Goal: Use online tool/utility: Use online tool/utility

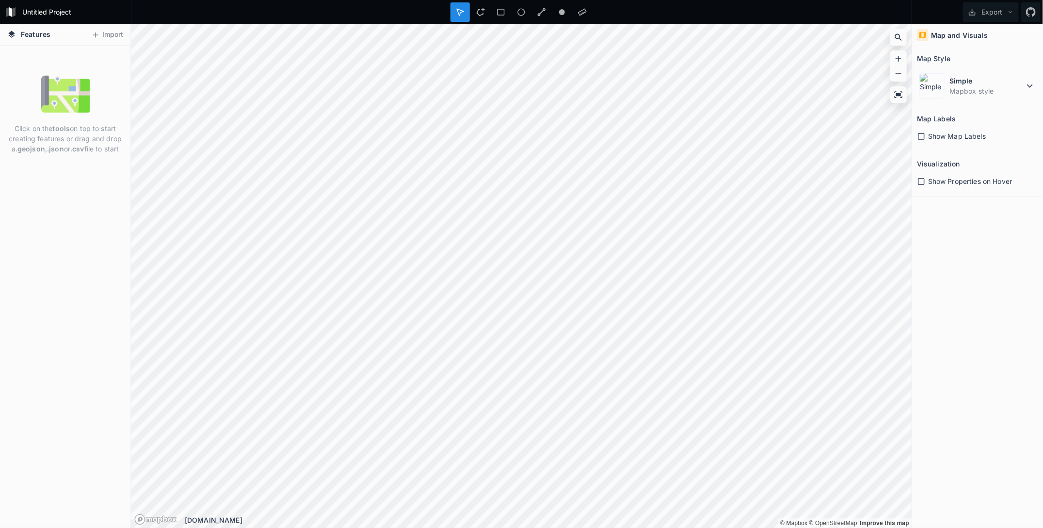
click at [926, 178] on icon at bounding box center [921, 181] width 9 height 9
click at [925, 178] on icon at bounding box center [921, 181] width 9 height 9
click at [918, 132] on icon at bounding box center [921, 136] width 9 height 9
click at [927, 135] on div "Show Map Labels" at bounding box center [977, 136] width 121 height 10
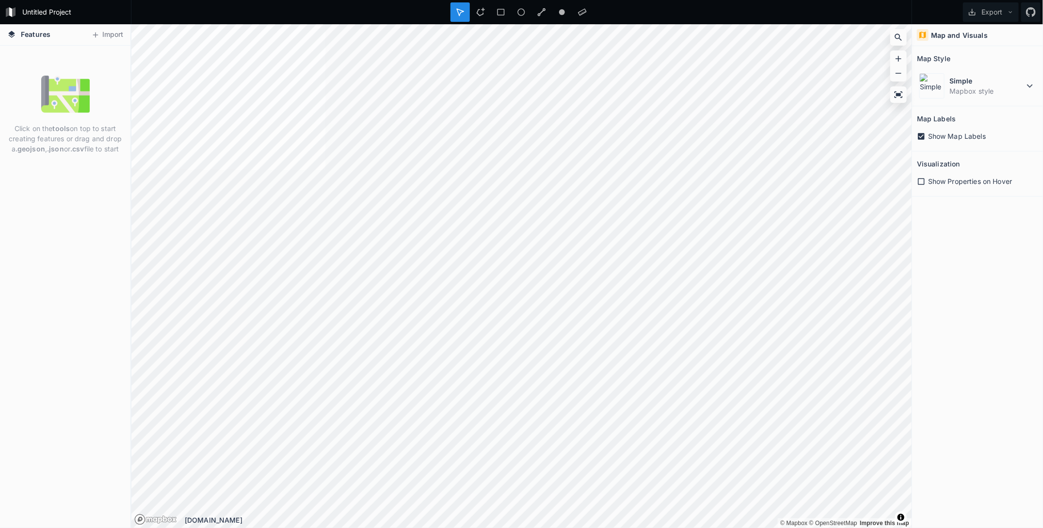
click at [927, 135] on div "Show Map Labels" at bounding box center [977, 136] width 121 height 10
click at [1019, 95] on dd "Mapbox style" at bounding box center [987, 91] width 75 height 10
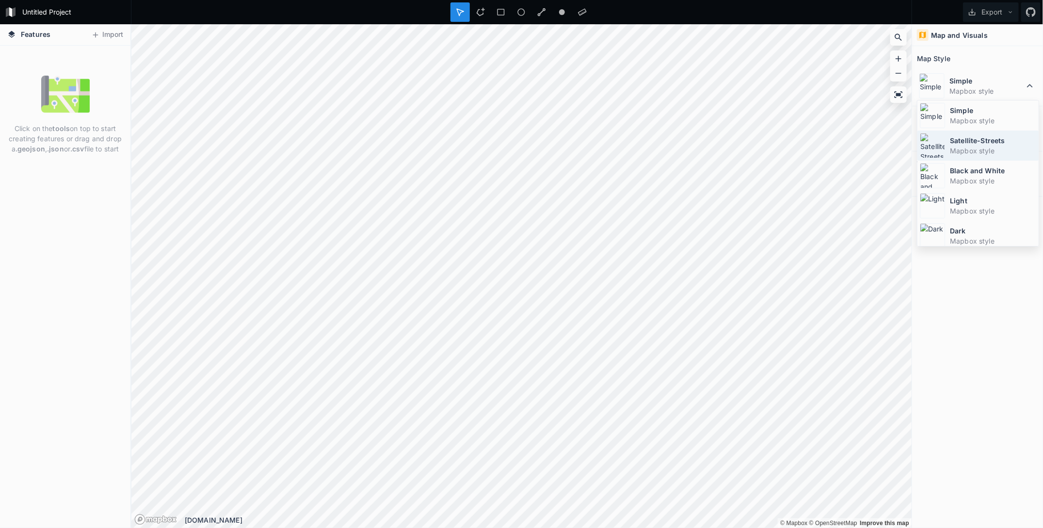
click at [989, 143] on dt "Satellite-Streets" at bounding box center [993, 140] width 86 height 10
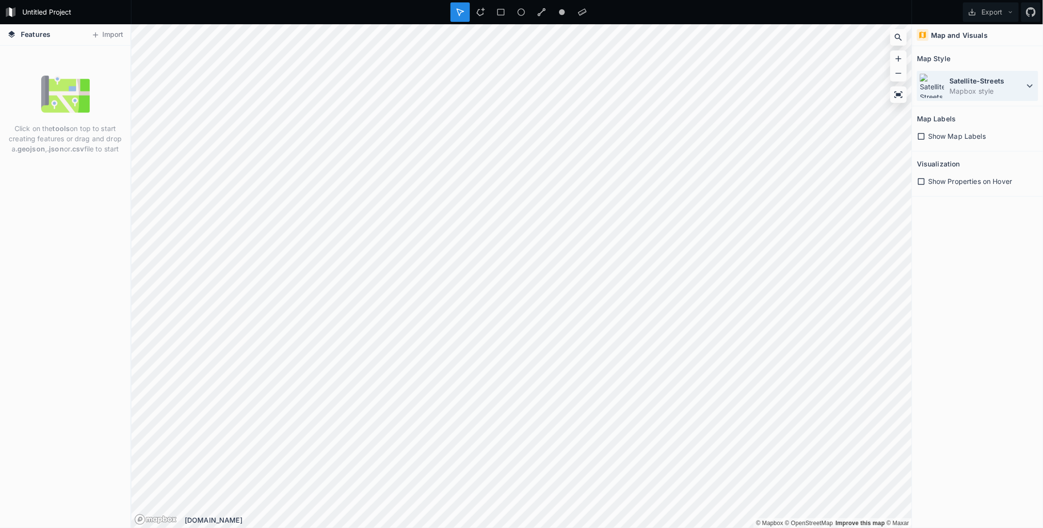
click at [963, 90] on dd "Mapbox style" at bounding box center [987, 91] width 75 height 10
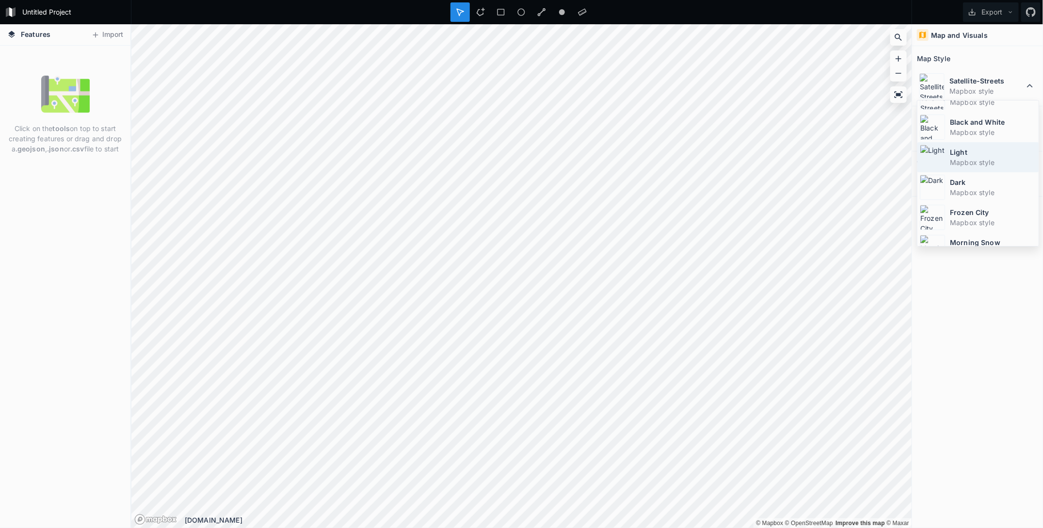
scroll to position [62, 0]
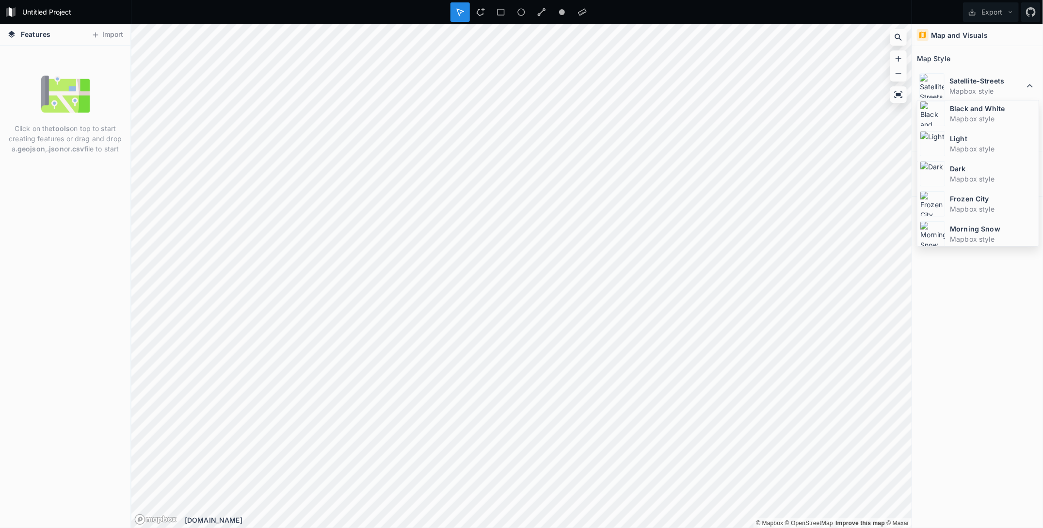
click at [976, 234] on dd "Mapbox style" at bounding box center [993, 239] width 86 height 10
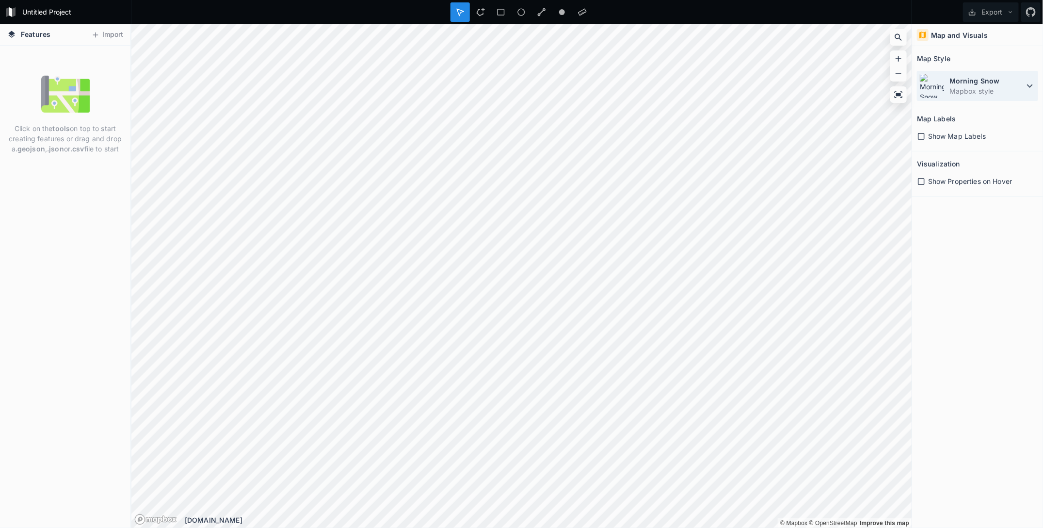
click at [962, 88] on dd "Mapbox style" at bounding box center [987, 91] width 75 height 10
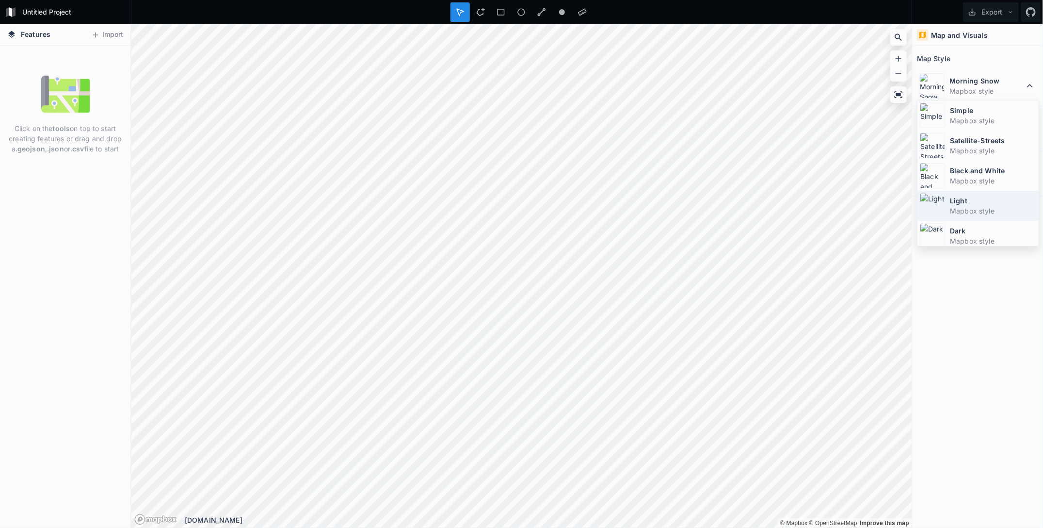
click at [961, 199] on dt "Light" at bounding box center [993, 200] width 86 height 10
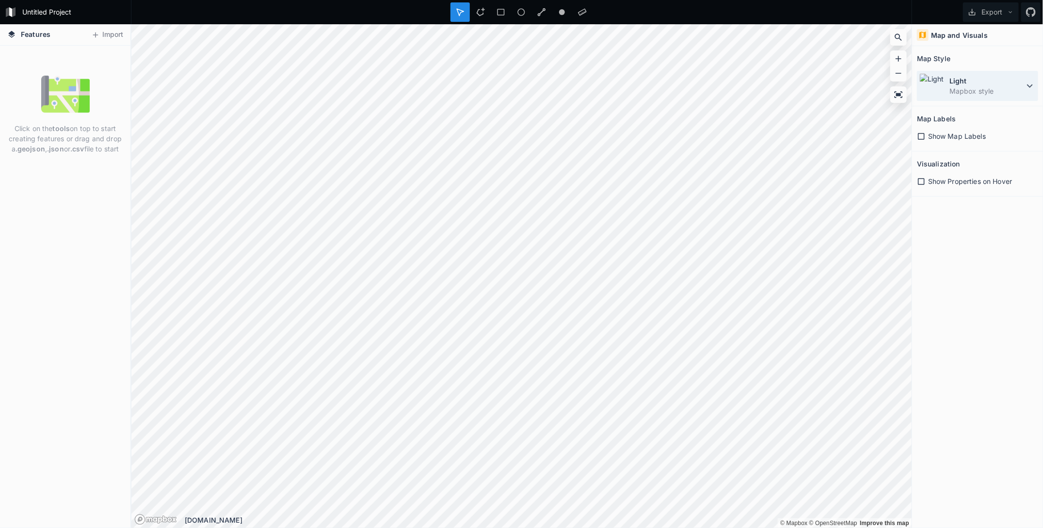
click at [941, 84] on img at bounding box center [932, 85] width 25 height 25
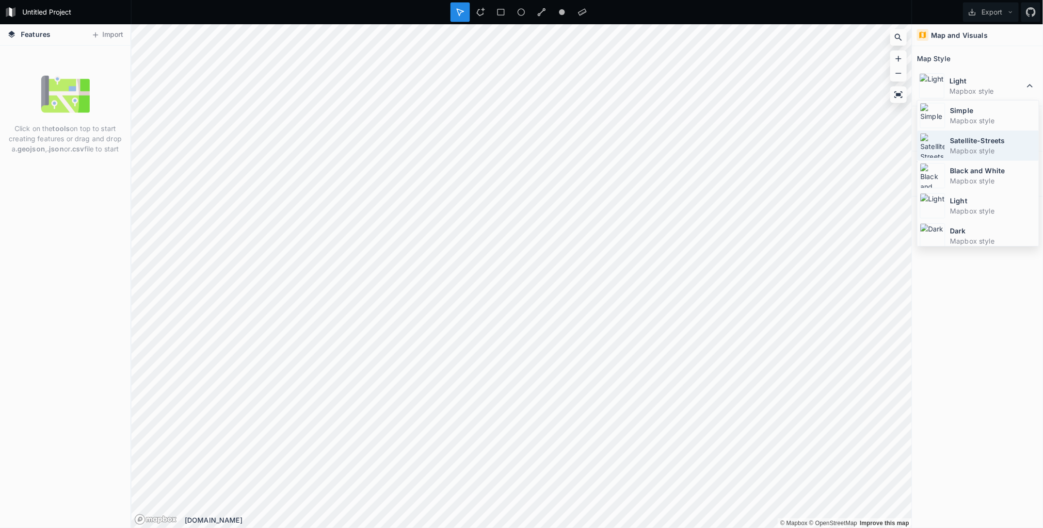
click at [945, 155] on div "Satellite-Streets Mapbox style" at bounding box center [978, 145] width 121 height 30
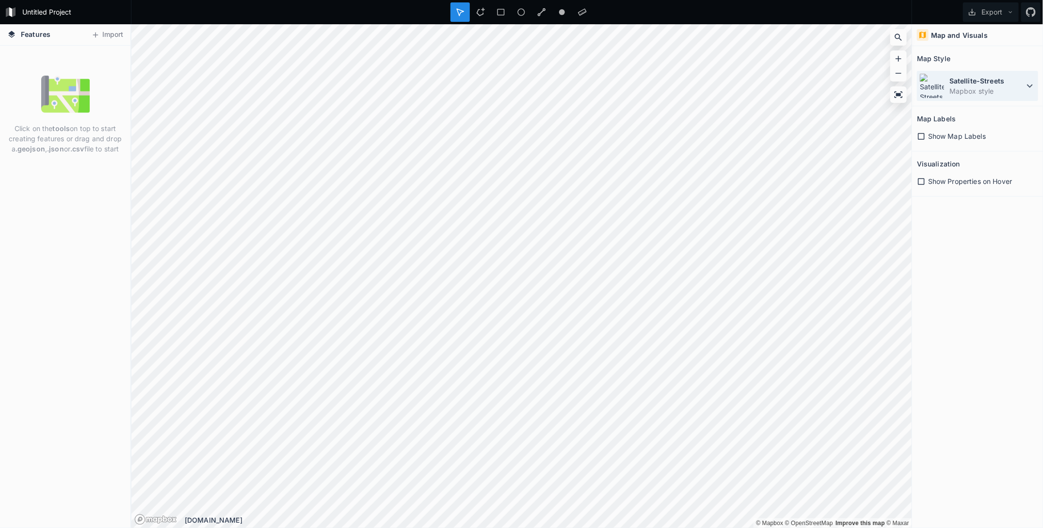
click at [942, 88] on img at bounding box center [932, 85] width 25 height 25
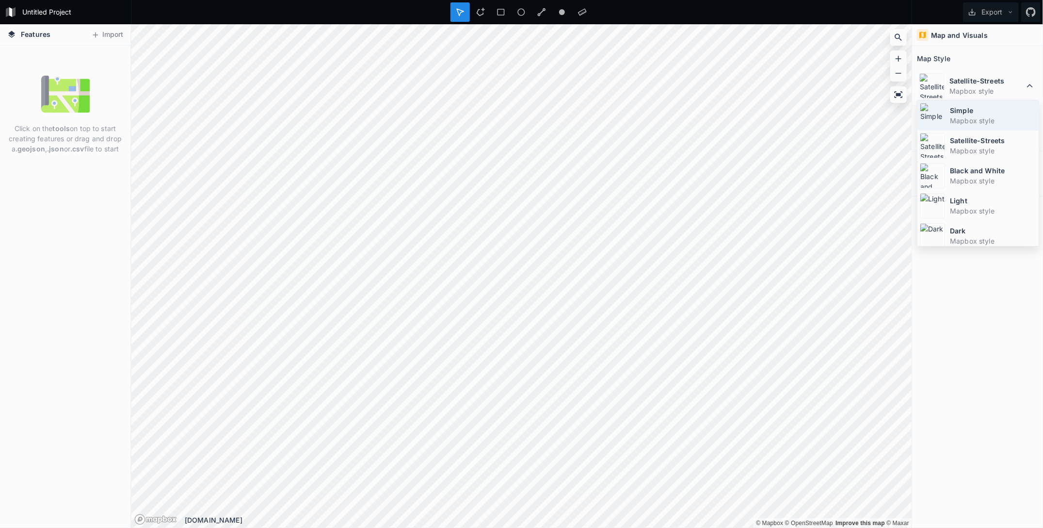
click at [945, 114] on div "Simple Mapbox style" at bounding box center [978, 115] width 121 height 30
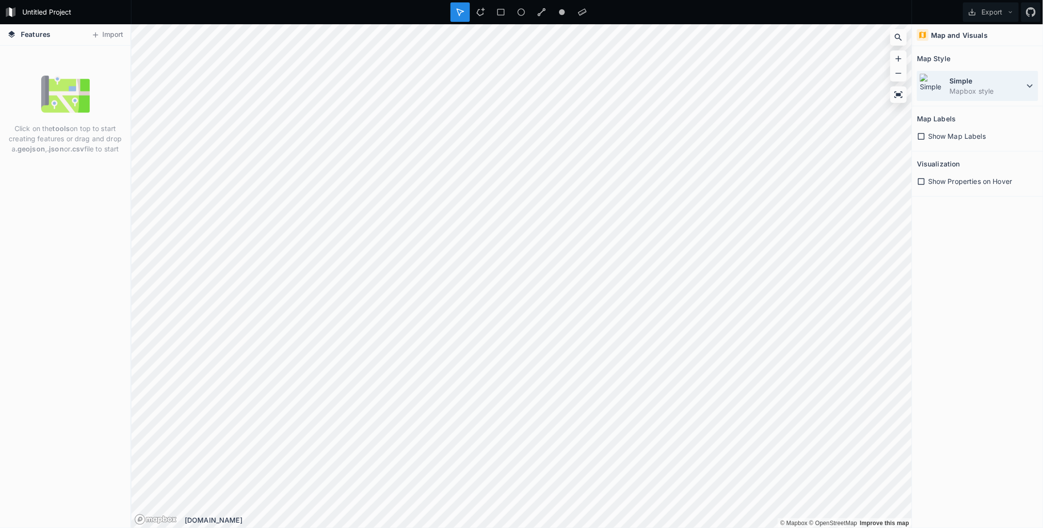
click at [941, 88] on img at bounding box center [932, 85] width 25 height 25
click at [943, 86] on img at bounding box center [932, 85] width 25 height 25
click at [925, 30] on div at bounding box center [923, 35] width 12 height 12
click at [925, 36] on icon at bounding box center [923, 35] width 7 height 7
click at [933, 133] on span "Show Map Labels" at bounding box center [957, 136] width 58 height 10
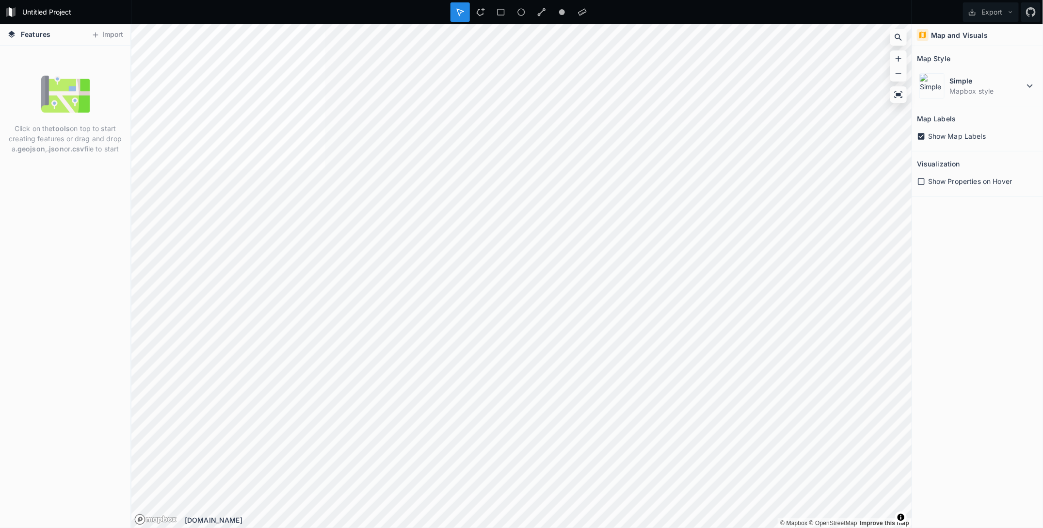
click at [927, 171] on div "Show Properties on Hover" at bounding box center [977, 181] width 121 height 20
click at [926, 183] on icon at bounding box center [921, 181] width 9 height 9
click at [89, 104] on img at bounding box center [65, 94] width 49 height 49
click at [37, 32] on span "Features" at bounding box center [36, 34] width 30 height 10
click at [114, 38] on button "Import" at bounding box center [107, 35] width 42 height 16
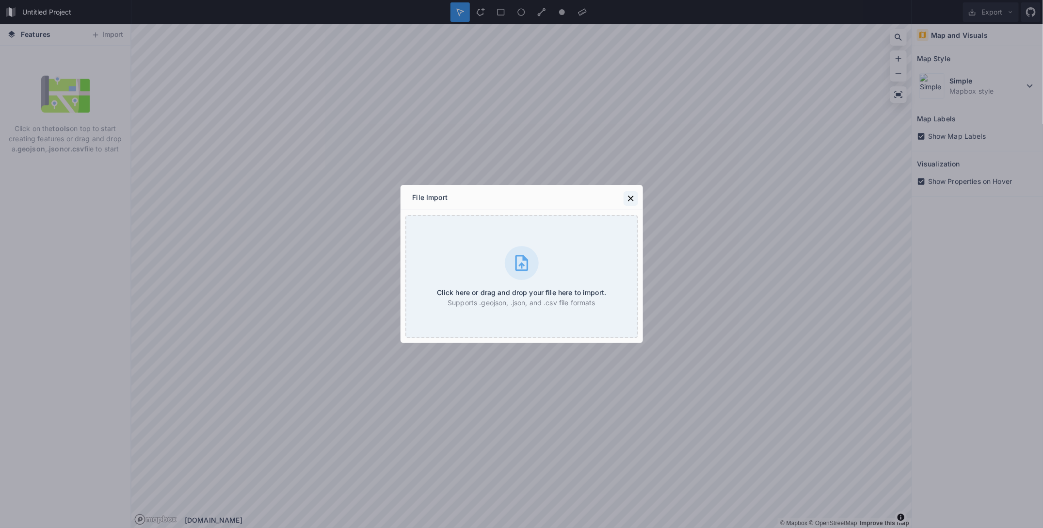
click at [633, 198] on icon at bounding box center [631, 199] width 10 height 10
